Goal: Communication & Community: Answer question/provide support

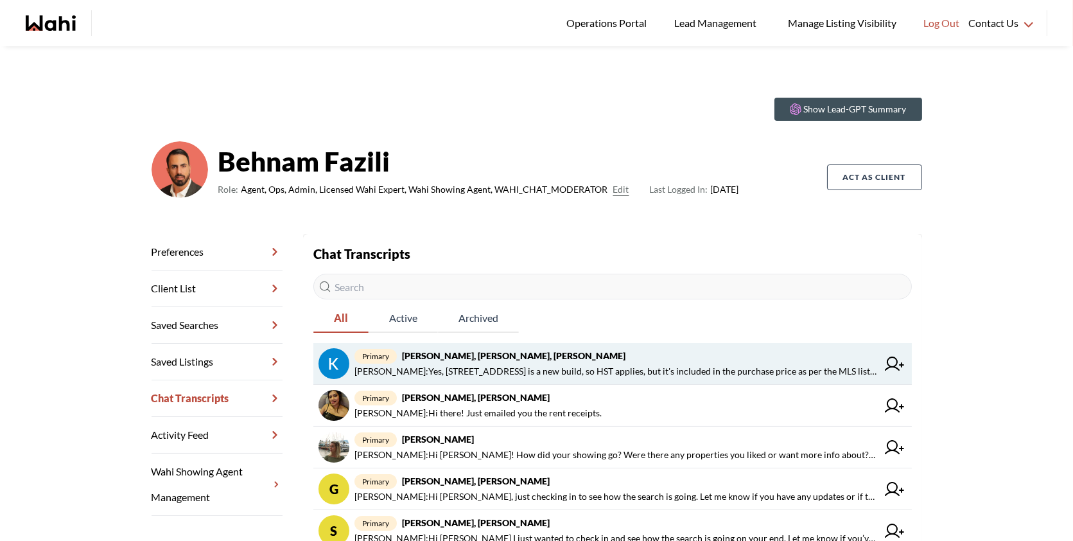
click at [667, 363] on span "[PERSON_NAME] : Yes, [STREET_ADDRESS] is a new build, so HST applies, but it's …" at bounding box center [615, 370] width 523 height 15
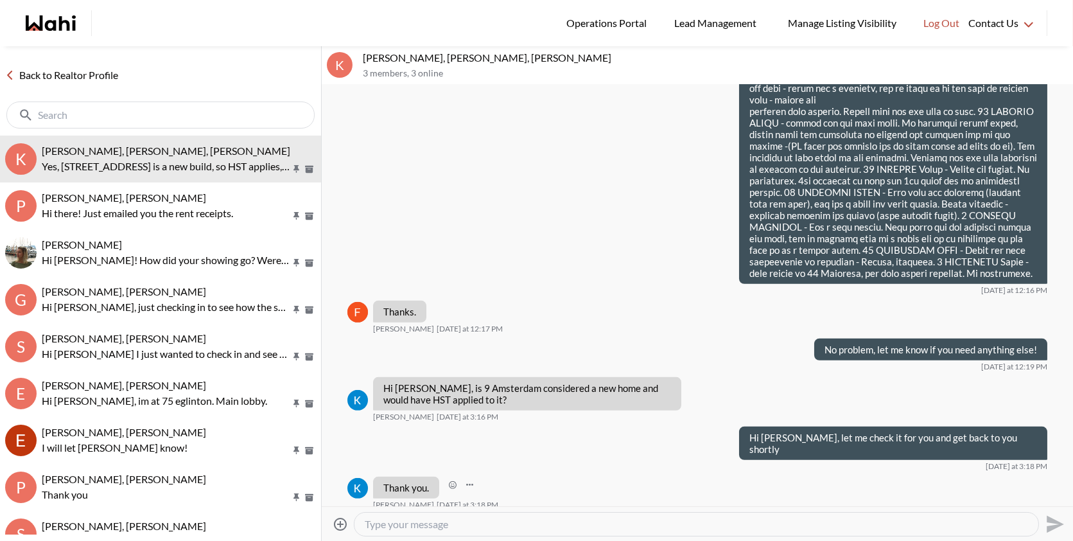
scroll to position [1175, 0]
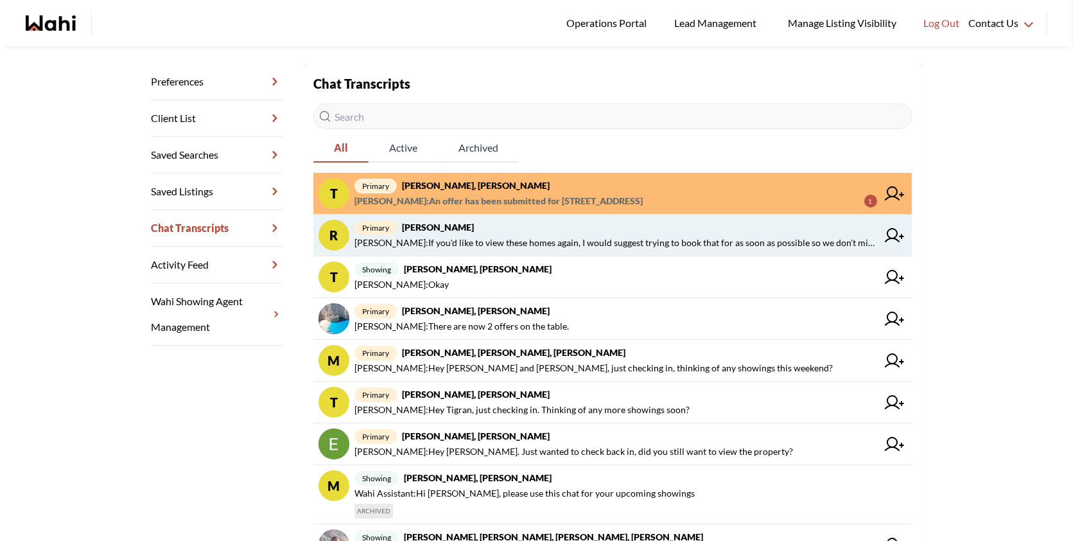
scroll to position [171, 0]
